Goal: Task Accomplishment & Management: Manage account settings

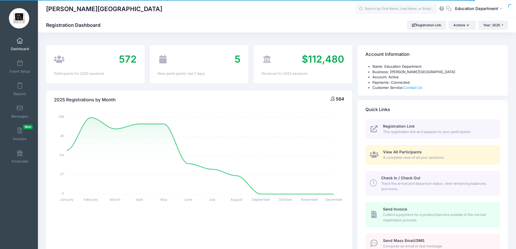
select select
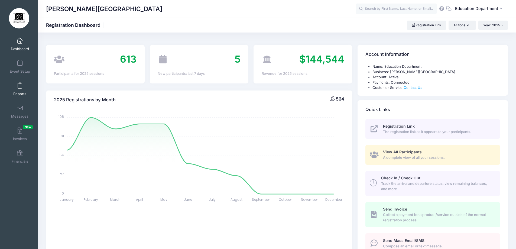
click at [20, 83] on span at bounding box center [20, 86] width 0 height 6
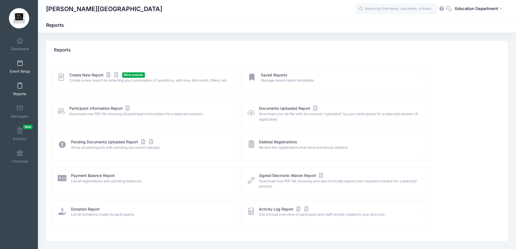
click at [20, 65] on span at bounding box center [20, 63] width 0 height 6
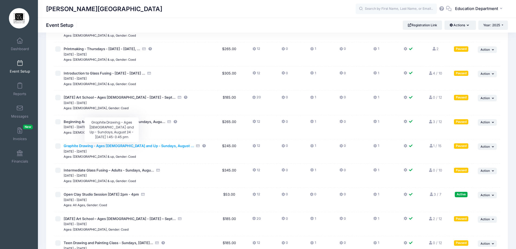
scroll to position [4130, 0]
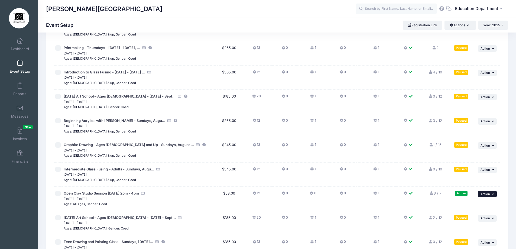
click at [481, 195] on button "... Action" at bounding box center [487, 194] width 19 height 6
click at [468, 207] on link "Pause Session" at bounding box center [469, 206] width 49 height 10
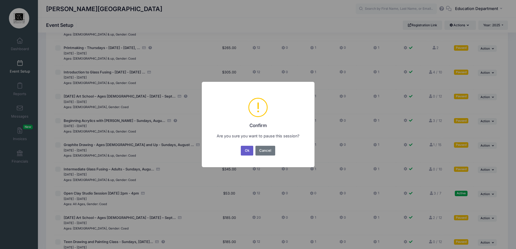
click at [248, 151] on button "Ok" at bounding box center [247, 151] width 12 height 10
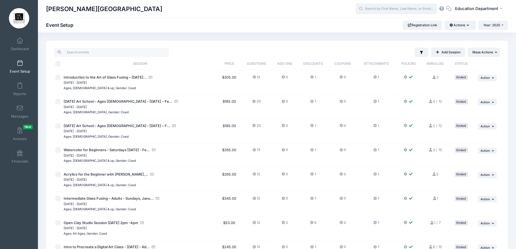
click at [373, 10] on input "text" at bounding box center [396, 9] width 81 height 11
type input "a"
click at [155, 48] on input "search" at bounding box center [111, 52] width 115 height 9
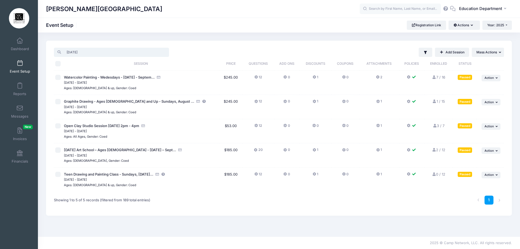
type input "august 24"
click at [438, 125] on link "3 / 7 Full" at bounding box center [438, 125] width 12 height 4
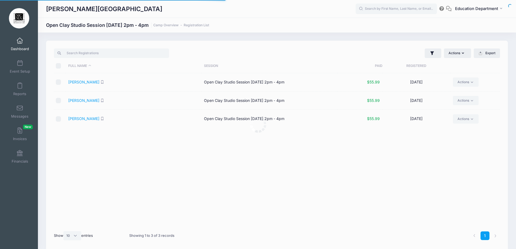
select select "10"
click at [463, 53] on icon "button" at bounding box center [464, 53] width 4 height 0
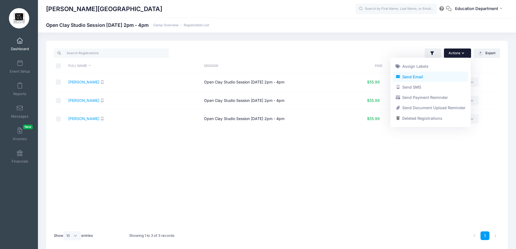
click at [417, 79] on link "Send Email" at bounding box center [430, 76] width 75 height 10
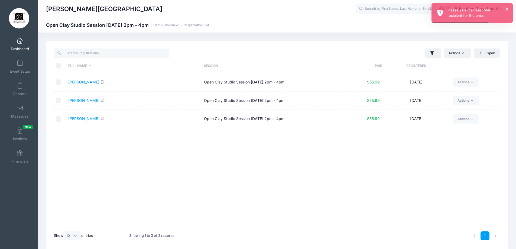
click at [57, 65] on input "\a \a \a \a" at bounding box center [58, 65] width 5 height 5
checkbox input "true"
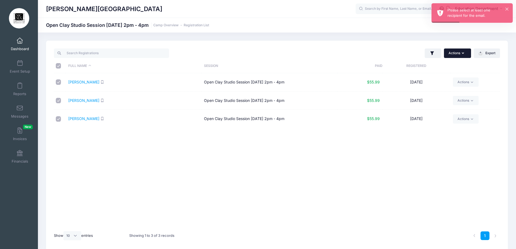
click at [457, 49] on button "Actions" at bounding box center [457, 52] width 27 height 9
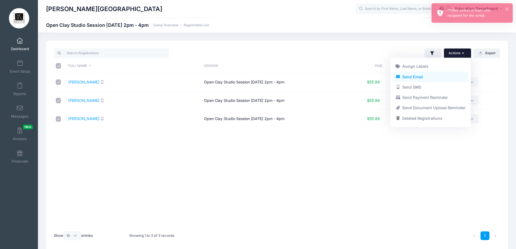
click at [431, 78] on link "Send Email" at bounding box center [430, 76] width 75 height 10
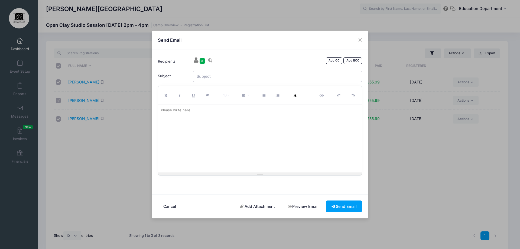
click at [237, 81] on input "Subject" at bounding box center [278, 77] width 170 height 12
click at [188, 111] on div "Please write here..." at bounding box center [177, 110] width 38 height 11
click at [196, 75] on input "Class Cancellation" at bounding box center [278, 77] width 170 height 12
type input "MCMA Class Cancellation"
click at [178, 113] on div "Please write here..." at bounding box center [177, 110] width 38 height 11
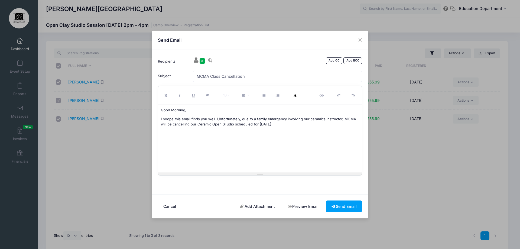
click at [226, 125] on p "I hoope this email finds you well. Unfortunately, due to a family emergency inv…" at bounding box center [260, 121] width 198 height 11
click at [304, 125] on p "I hoope this email finds you well. Unfortunately, due to a family emergency inv…" at bounding box center [260, 121] width 198 height 11
click at [169, 119] on p "I hoope this email finds you well. Unfortunately, due to a family emergency inv…" at bounding box center [260, 121] width 198 height 11
click at [287, 125] on p "I hope this email finds you well. Unfortunately, due to a family emergency invo…" at bounding box center [260, 121] width 198 height 11
click at [261, 134] on p "We deeply apologize for the inconvenience this has caused. Please contact Elena…" at bounding box center [260, 136] width 198 height 11
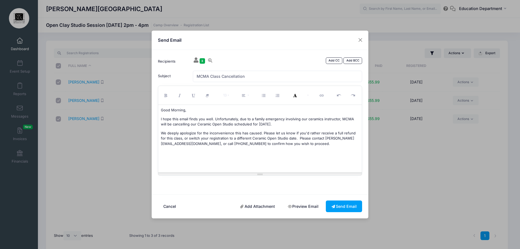
click at [304, 138] on p "We deeply apologize for the inconvenience this has caused. Please let us know i…" at bounding box center [260, 139] width 198 height 16
drag, startPoint x: 305, startPoint y: 139, endPoint x: 292, endPoint y: 141, distance: 13.1
click at [292, 141] on p "We deeply apologize for the inconvenience this has caused. Please let us know i…" at bounding box center [260, 139] width 198 height 16
click at [324, 145] on p "We deeply apologize for the inconvenience this has caused. Please let us know i…" at bounding box center [260, 139] width 198 height 16
click at [293, 138] on p "We deeply apologize for the inconvenience this has caused. Please let us know i…" at bounding box center [260, 139] width 198 height 16
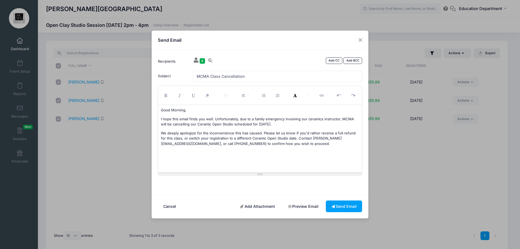
click at [339, 146] on p "We deeply apologize for the inconvenience this has caused. Please let us know i…" at bounding box center [260, 139] width 198 height 16
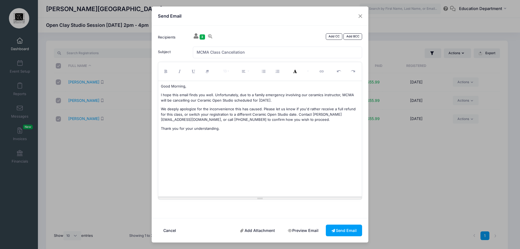
drag, startPoint x: 262, startPoint y: 173, endPoint x: 255, endPoint y: 219, distance: 46.3
click at [259, 222] on div "Send Email Recipients 3 Add CC Add BCC Crawley, Caitlin; Elsey, Elizabeth; Subj…" at bounding box center [260, 124] width 217 height 236
click at [181, 86] on p "Good Morning," at bounding box center [260, 86] width 198 height 5
click at [285, 101] on p "I hope this email finds you well. Unfortunately, due to a family emergency invo…" at bounding box center [260, 97] width 198 height 11
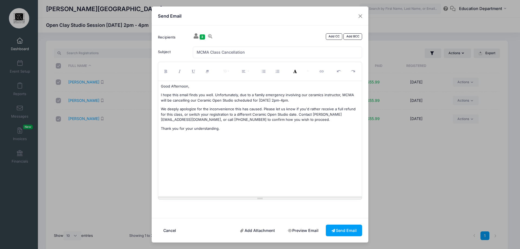
click at [283, 102] on p "I hope this email finds you well. Unfortunately, due to a family emergency invo…" at bounding box center [260, 97] width 198 height 11
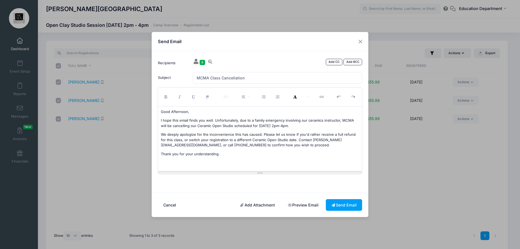
drag, startPoint x: 262, startPoint y: 198, endPoint x: 265, endPoint y: 147, distance: 51.6
click at [265, 147] on div "13 8 9 10 11 12 14 18 24 36 Background Color Transparent Select #ffff00 Text Co…" at bounding box center [260, 130] width 204 height 87
click at [284, 159] on div "Good Afternoon, I hope this email finds you well. Unfortunately, due to a famil…" at bounding box center [260, 138] width 204 height 65
drag, startPoint x: 161, startPoint y: 146, endPoint x: 221, endPoint y: 145, distance: 59.8
click at [221, 145] on p "We deeply apologize for the inconvenience this has caused. Please let us know i…" at bounding box center [260, 140] width 198 height 16
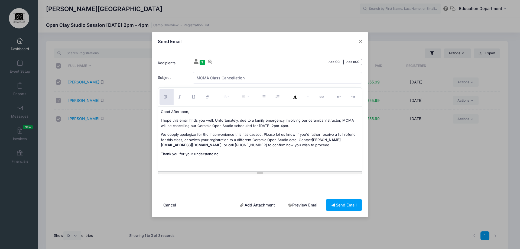
click at [280, 136] on p "We deeply apologize for the inconvenience this has caused. Please let us know i…" at bounding box center [260, 140] width 198 height 16
click at [337, 206] on button "Send Email" at bounding box center [344, 205] width 36 height 12
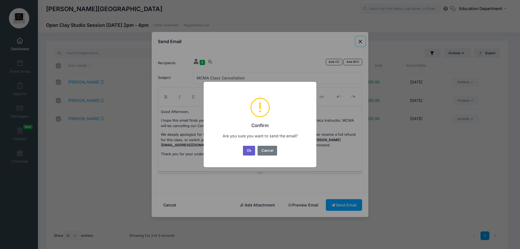
click at [252, 150] on button "Ok" at bounding box center [249, 151] width 12 height 10
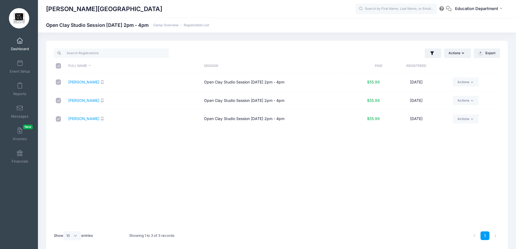
click at [57, 83] on input "checkbox" at bounding box center [58, 81] width 5 height 5
checkbox input "false"
click at [58, 102] on input "checkbox" at bounding box center [58, 100] width 5 height 5
checkbox input "false"
click at [457, 54] on button "Actions" at bounding box center [457, 52] width 27 height 9
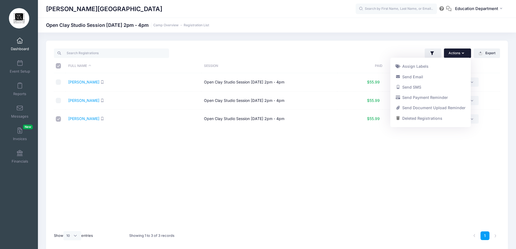
click at [431, 36] on div "Marietta Cobb Museum of Art Open Clay Studio Session August 24 - 2pm - 4pm Camp…" at bounding box center [277, 145] width 478 height 227
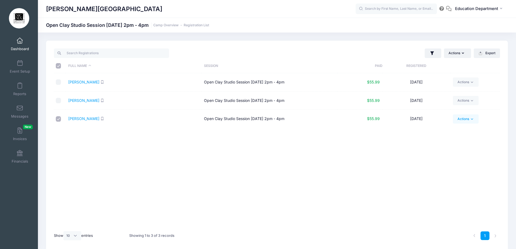
click at [460, 122] on link "Actions" at bounding box center [466, 118] width 26 height 9
click at [84, 118] on link "Frazer, Ashton" at bounding box center [83, 118] width 31 height 5
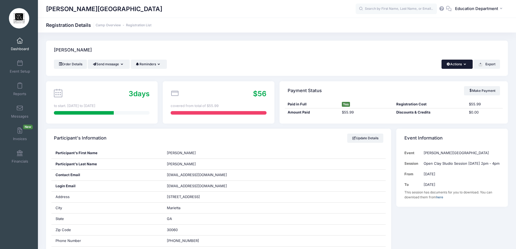
click at [464, 64] on icon "button" at bounding box center [466, 64] width 4 height 0
click at [421, 71] on div "Refund Resend Confirmation Change Session or Program Delete" at bounding box center [439, 96] width 68 height 54
click at [419, 76] on link "Refund" at bounding box center [439, 77] width 63 height 10
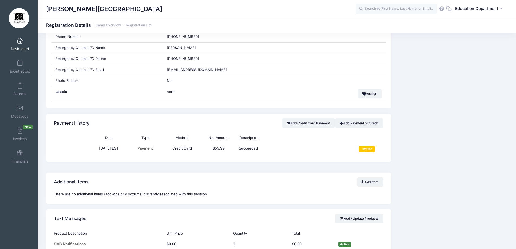
scroll to position [282, 0]
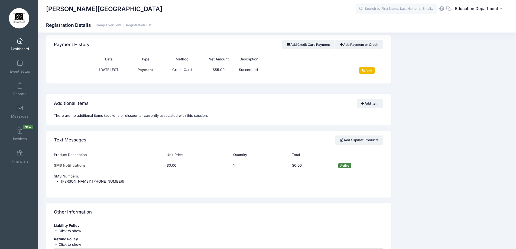
click at [371, 70] on input "Refund" at bounding box center [367, 70] width 16 height 6
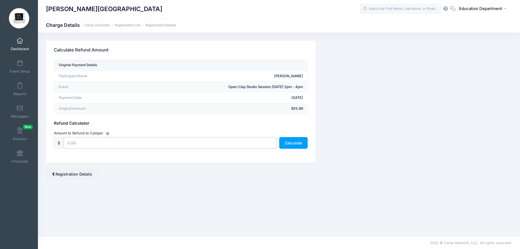
click at [155, 140] on input "text" at bounding box center [170, 143] width 213 height 12
type input "55.99"
click at [290, 146] on button "Calculate" at bounding box center [293, 143] width 28 height 12
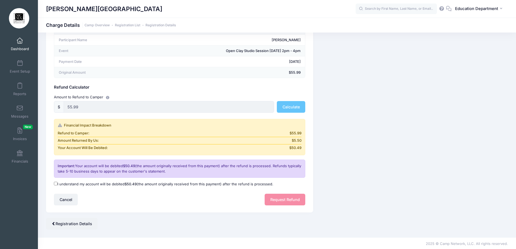
scroll to position [37, 0]
click at [296, 201] on div "Cancel Request Refund" at bounding box center [179, 199] width 251 height 12
click at [54, 181] on input "I understand my account will be debited $50.49 (the amount originally received …" at bounding box center [56, 183] width 4 height 4
checkbox input "true"
click at [278, 198] on button "Request Refund" at bounding box center [285, 199] width 41 height 12
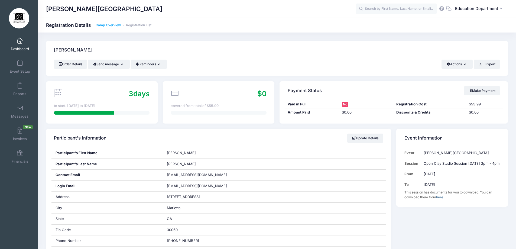
click at [110, 26] on link "Camp Overview" at bounding box center [108, 25] width 25 height 4
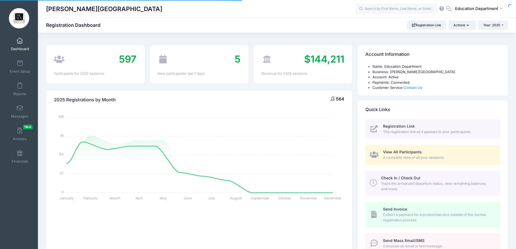
select select
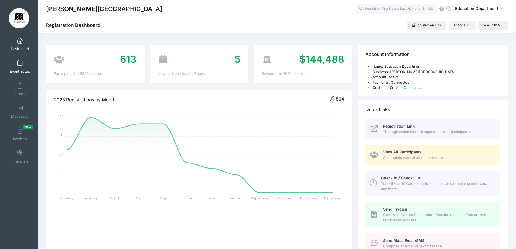
click at [24, 66] on link "Event Setup" at bounding box center [20, 66] width 26 height 19
